Goal: Navigation & Orientation: Find specific page/section

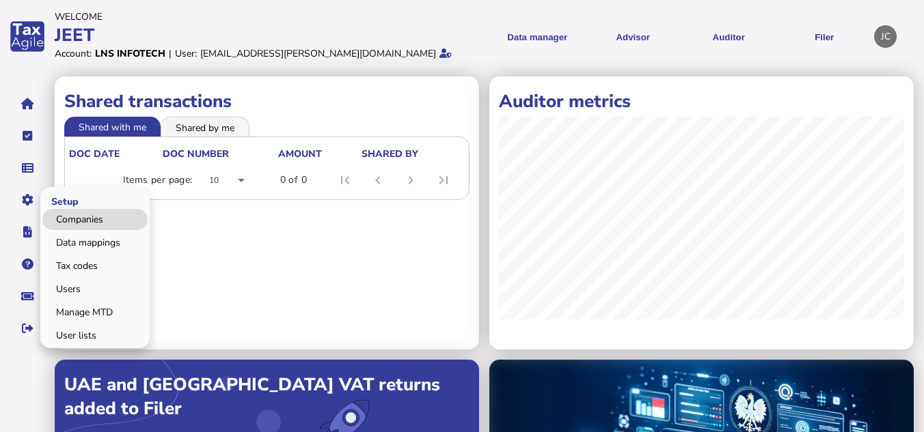
click at [83, 218] on link "Companies" at bounding box center [94, 219] width 105 height 21
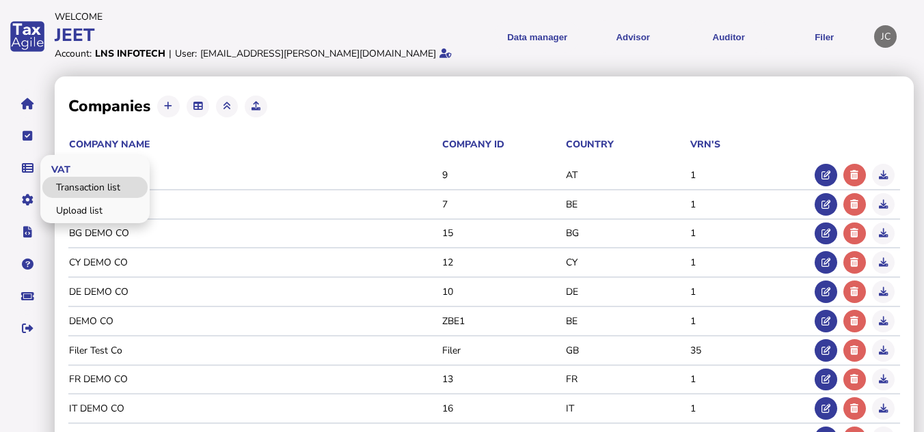
click at [77, 191] on link "Transaction list" at bounding box center [94, 187] width 105 height 21
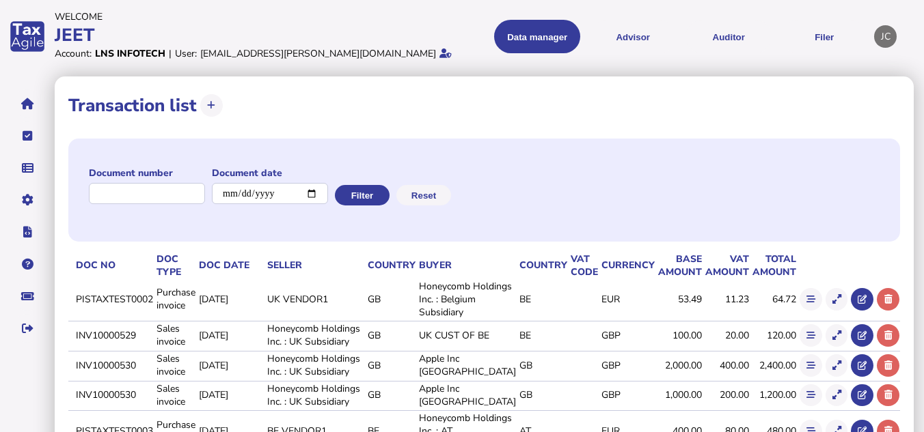
click at [514, 152] on div "Document number Document date Filter Reset" at bounding box center [483, 190] width 831 height 103
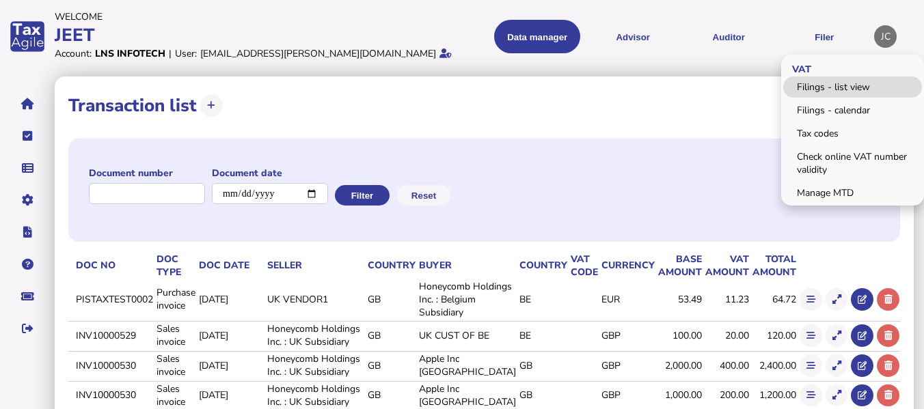
click at [820, 89] on link "Filings - list view" at bounding box center [852, 87] width 139 height 21
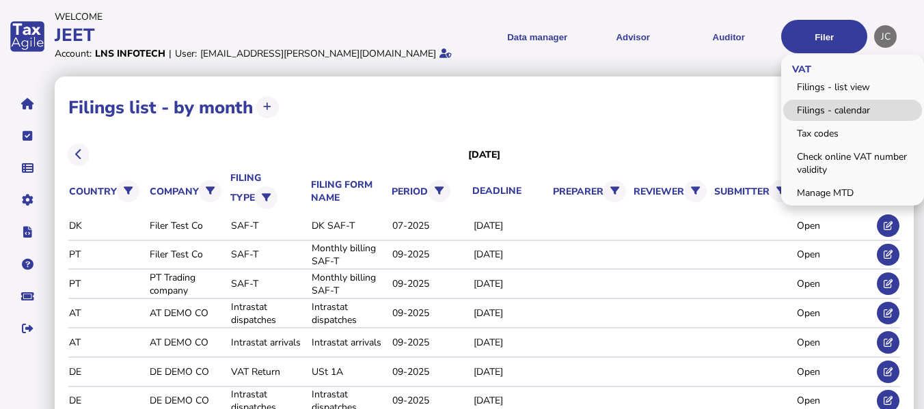
click at [827, 111] on link "Filings - calendar" at bounding box center [852, 110] width 139 height 21
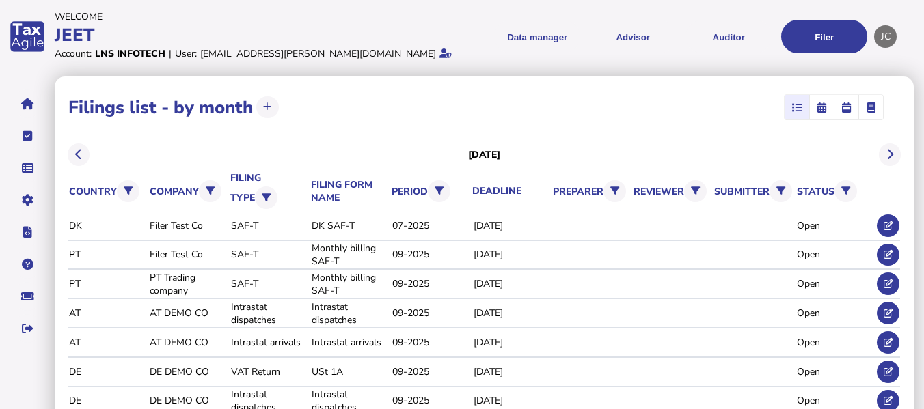
click at [419, 23] on div "JEET" at bounding box center [256, 35] width 403 height 24
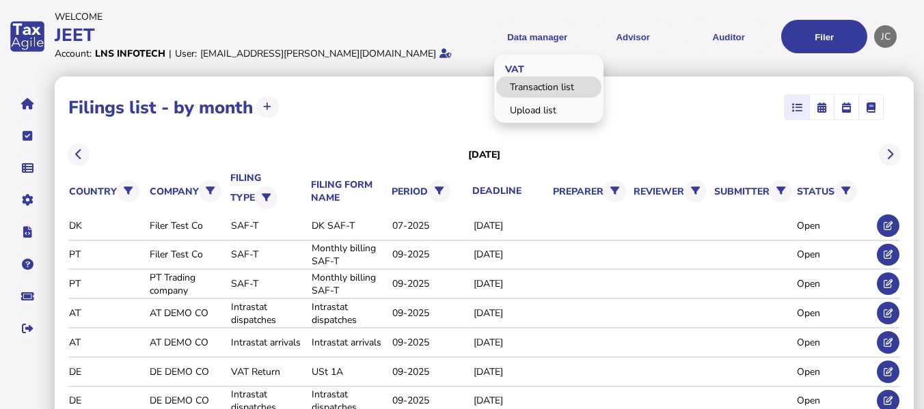
click at [532, 87] on link "Transaction list" at bounding box center [548, 87] width 105 height 21
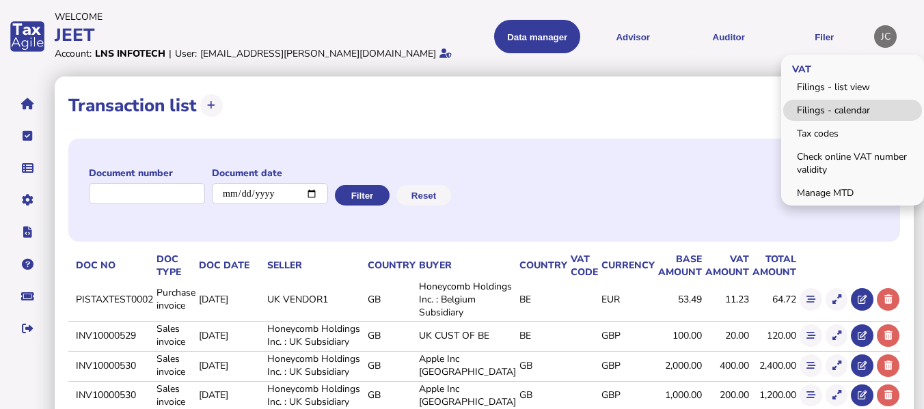
click at [844, 113] on link "Filings - calendar" at bounding box center [852, 110] width 139 height 21
select select
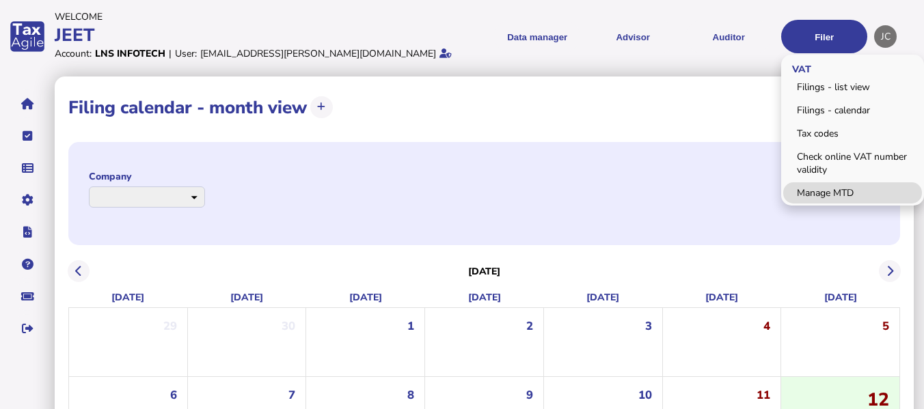
click at [806, 197] on link "Manage MTD" at bounding box center [852, 192] width 139 height 21
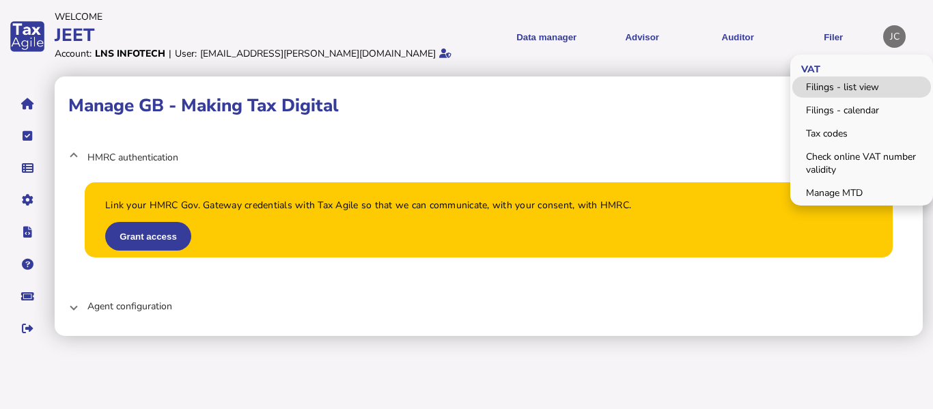
click at [834, 87] on link "Filings - list view" at bounding box center [862, 87] width 139 height 21
